Goal: Transaction & Acquisition: Purchase product/service

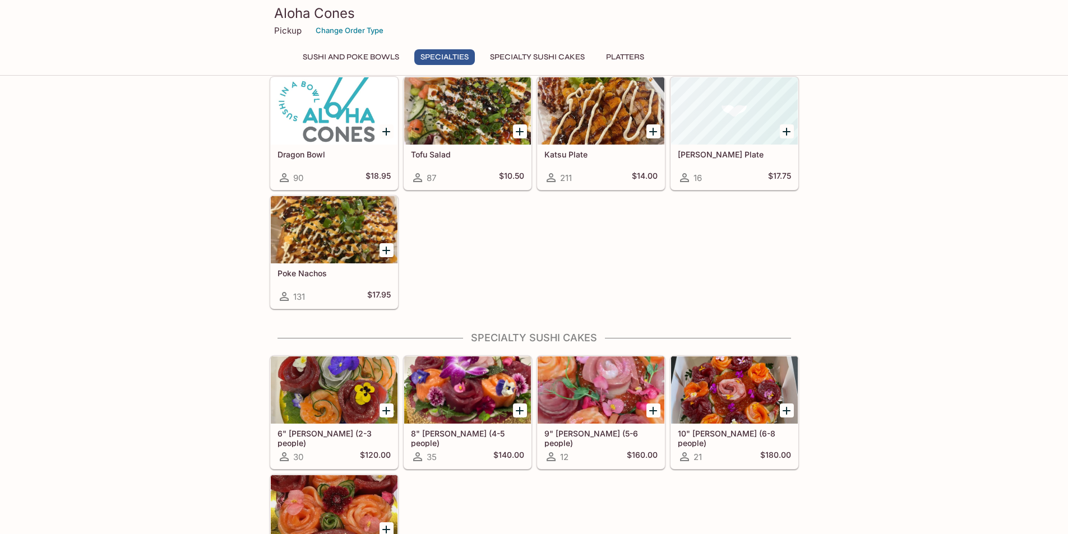
scroll to position [485, 0]
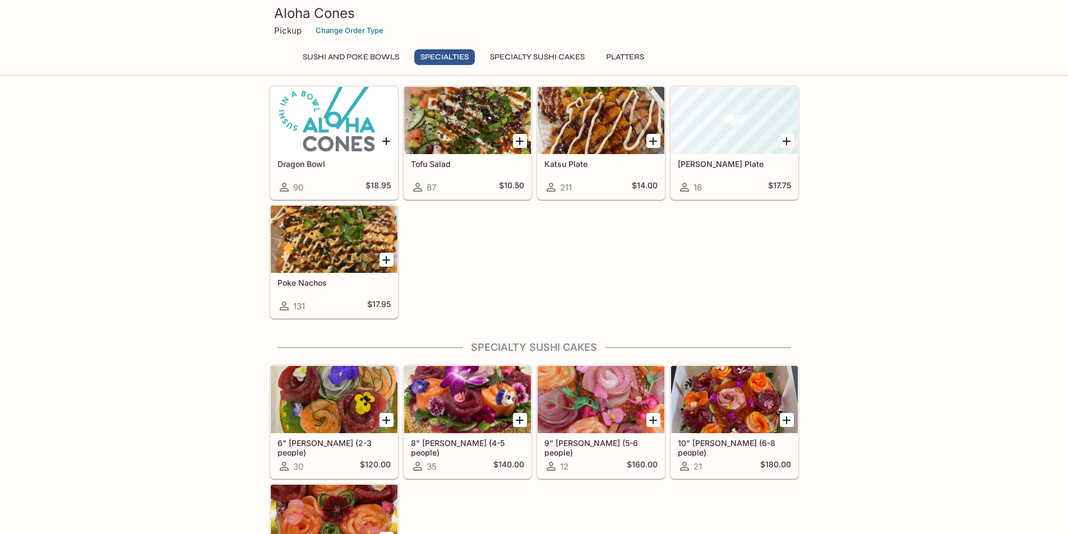
click at [596, 145] on div at bounding box center [601, 120] width 127 height 67
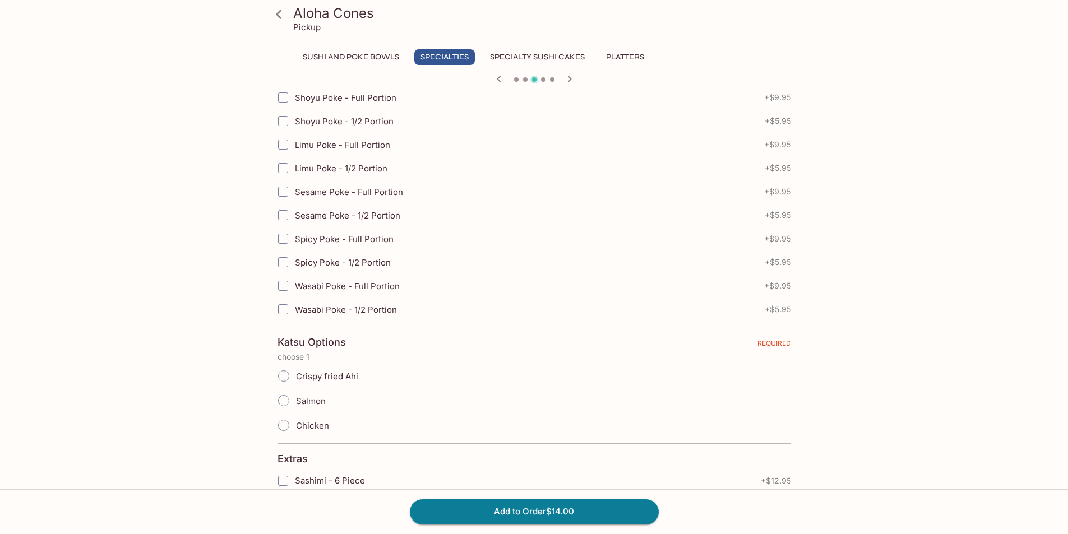
scroll to position [280, 0]
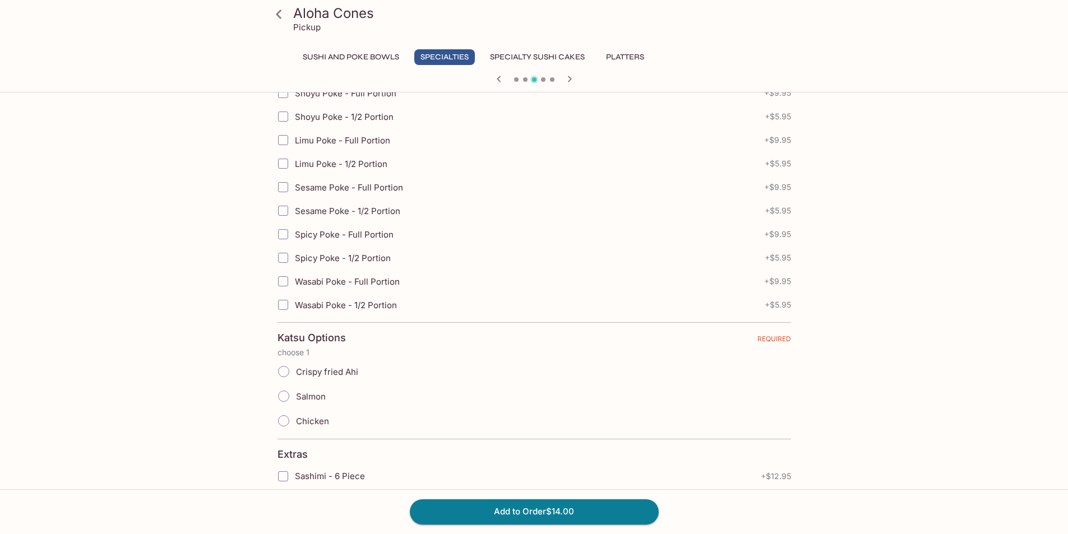
click at [288, 418] on input "Chicken" at bounding box center [284, 421] width 24 height 24
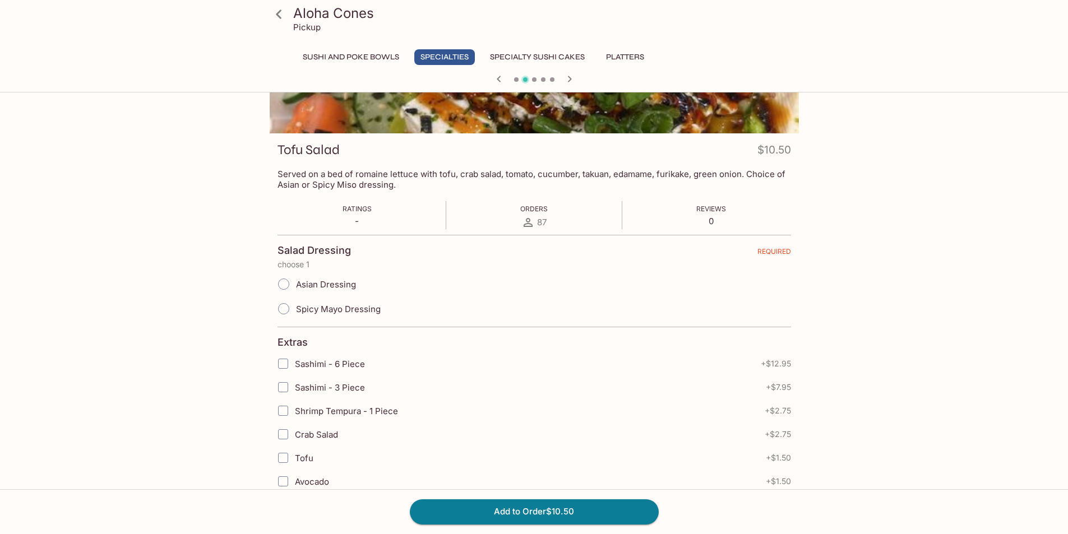
scroll to position [0, 0]
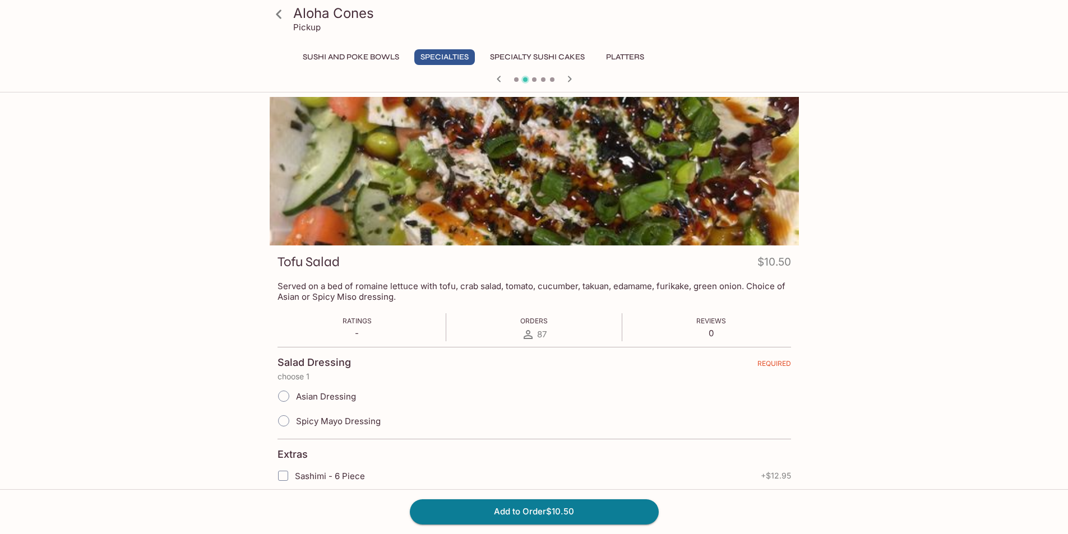
click at [573, 76] on icon "button" at bounding box center [569, 78] width 13 height 13
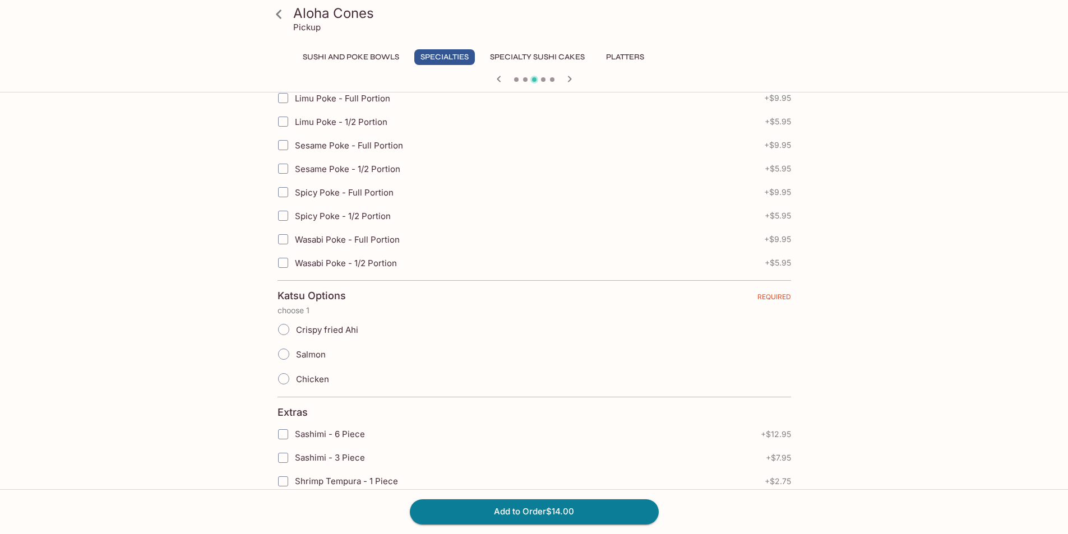
scroll to position [448, 0]
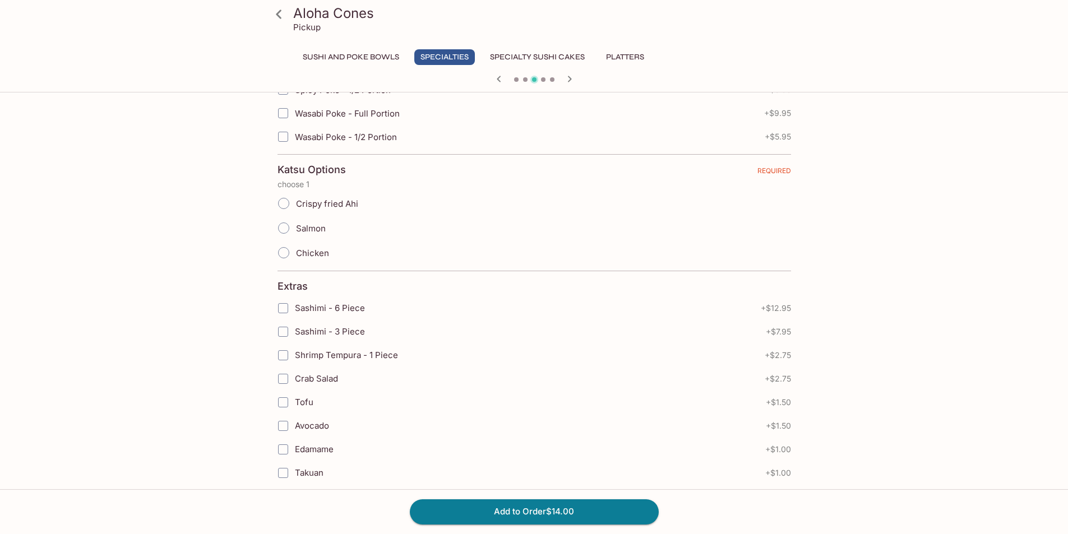
click at [292, 258] on input "Chicken" at bounding box center [284, 253] width 24 height 24
radio input "true"
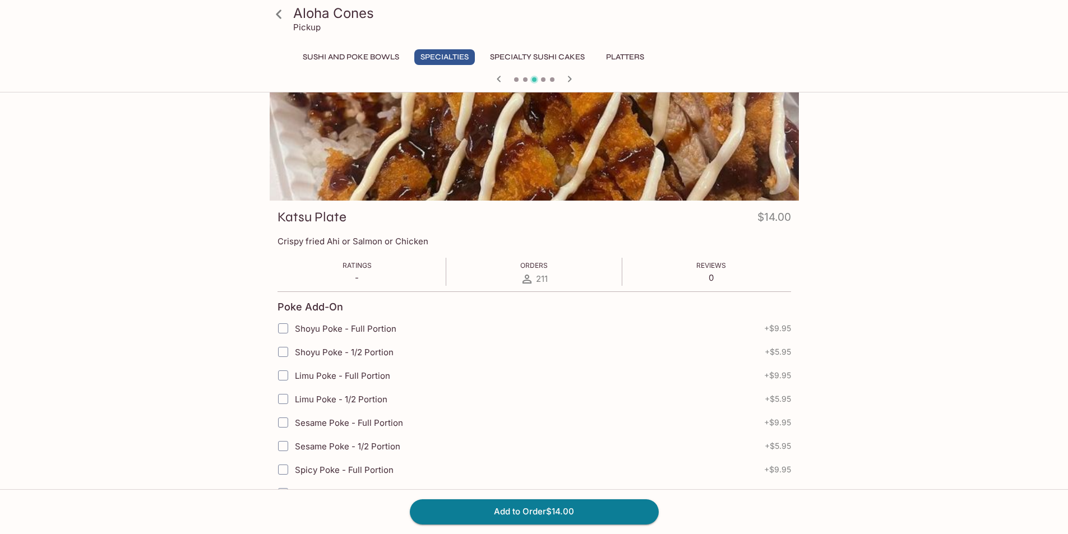
scroll to position [0, 0]
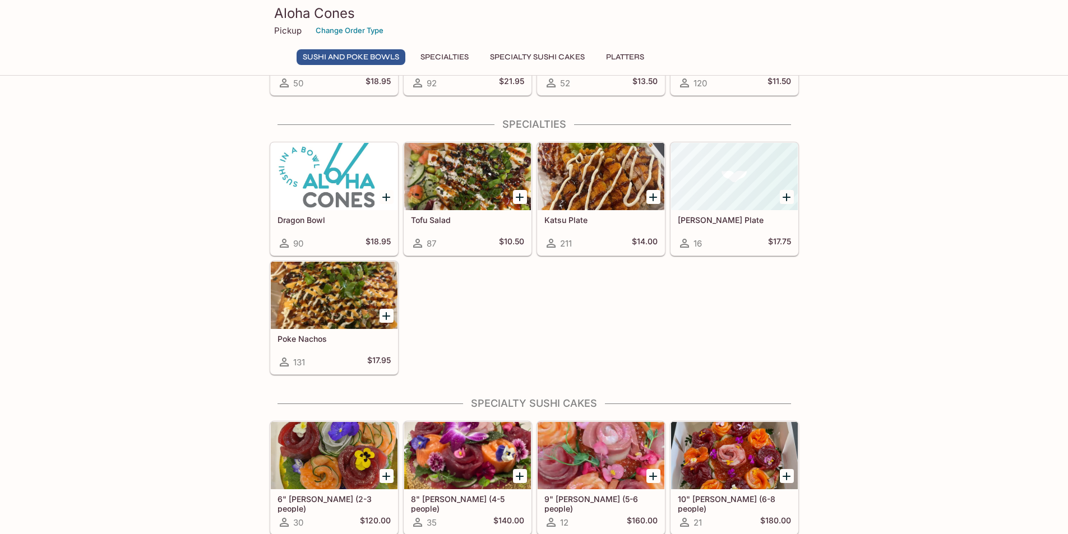
scroll to position [205, 0]
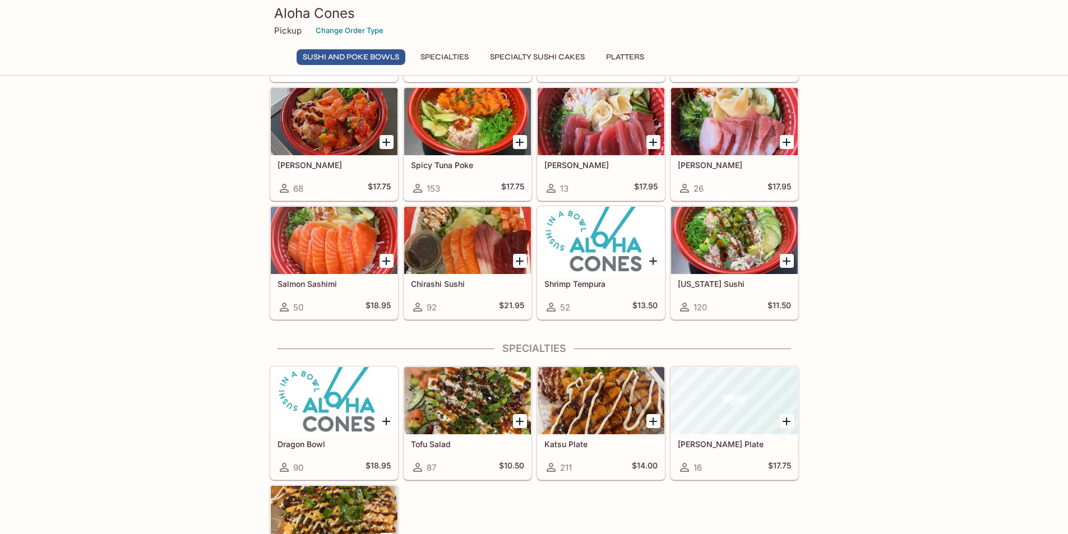
click at [622, 411] on div at bounding box center [601, 400] width 127 height 67
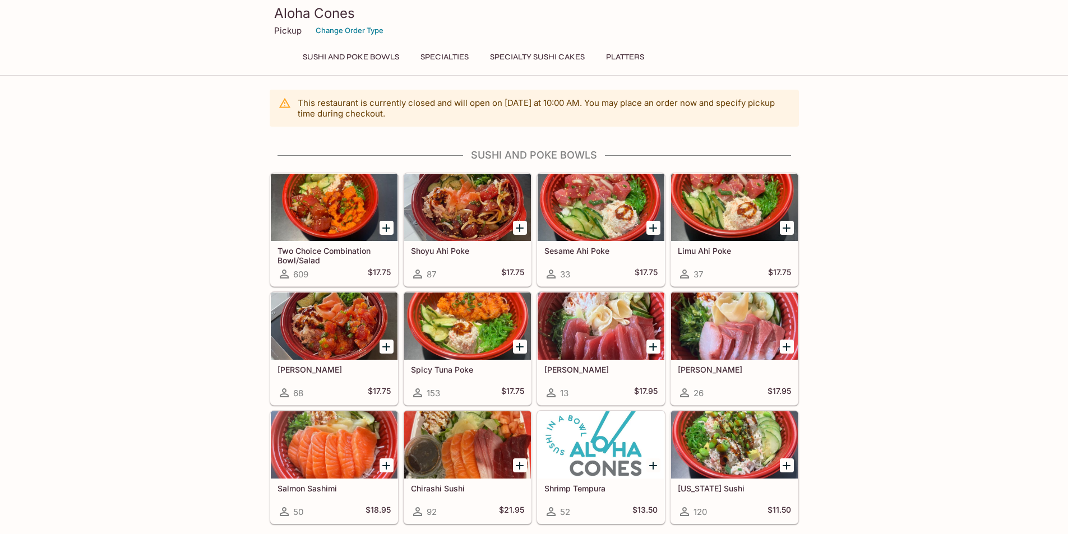
click at [338, 62] on button "Sushi and Poke Bowls" at bounding box center [351, 57] width 109 height 16
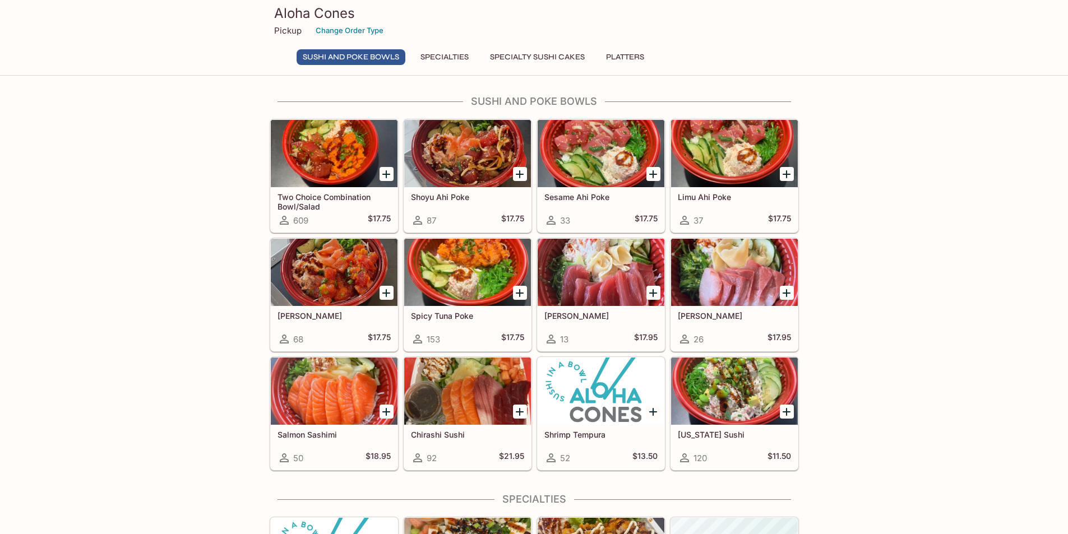
click at [448, 56] on button "Specialties" at bounding box center [444, 57] width 61 height 16
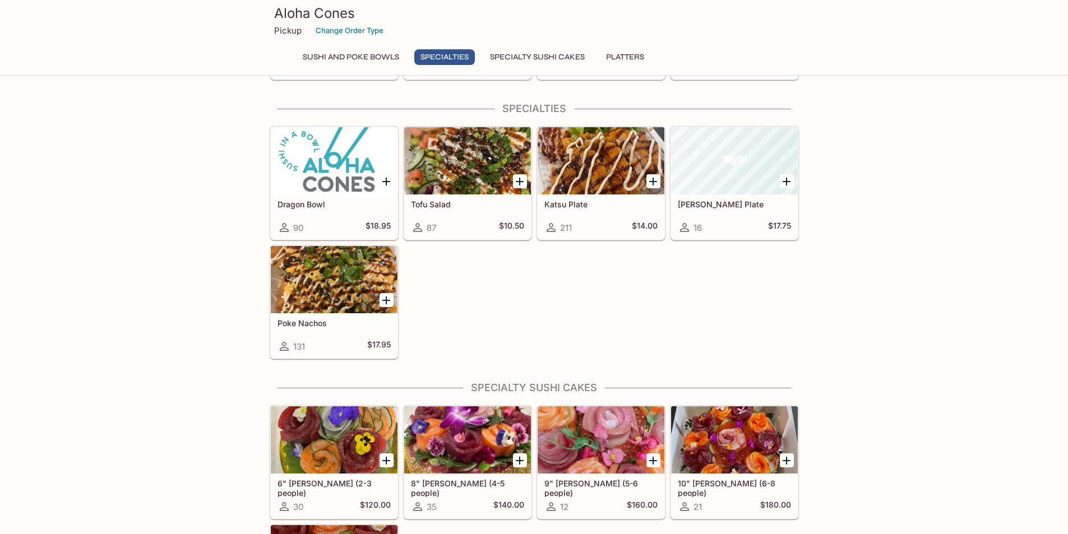
scroll to position [452, 0]
